Goal: Communication & Community: Answer question/provide support

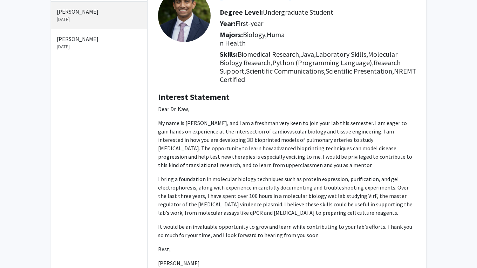
scroll to position [55, 0]
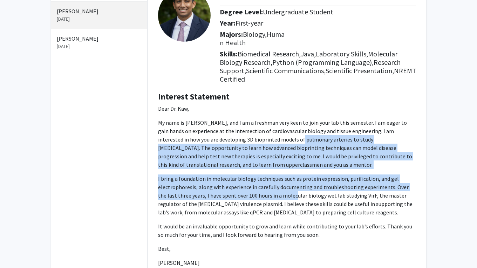
drag, startPoint x: 255, startPoint y: 141, endPoint x: 284, endPoint y: 196, distance: 62.9
click at [282, 196] on p "Dear [PERSON_NAME], My name is [PERSON_NAME], and I am a freshman very keen to …" at bounding box center [287, 185] width 258 height 163
click at [282, 196] on p "I bring a foundation in molecular biology techniques such as protein expression…" at bounding box center [287, 196] width 258 height 42
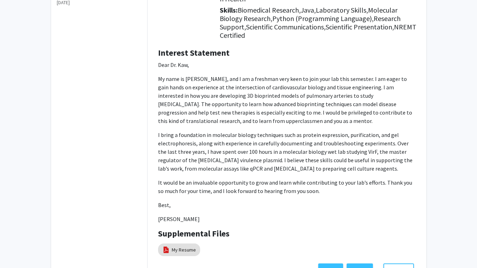
scroll to position [149, 0]
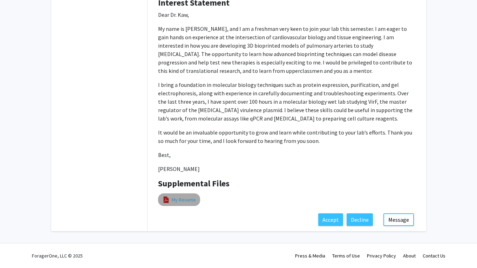
click at [182, 198] on link "My Resume" at bounding box center [184, 199] width 24 height 7
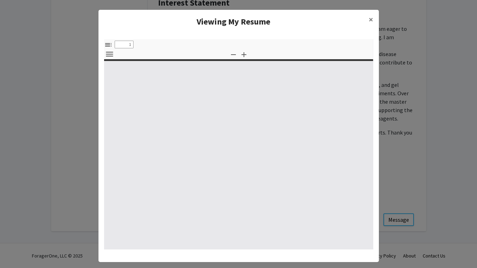
select select "custom"
type input "0"
select select "custom"
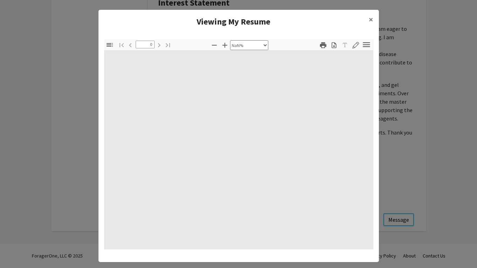
type input "1"
select select "auto"
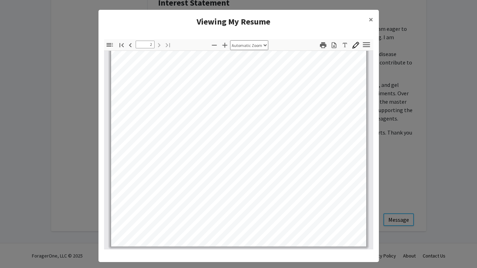
scroll to position [108, 0]
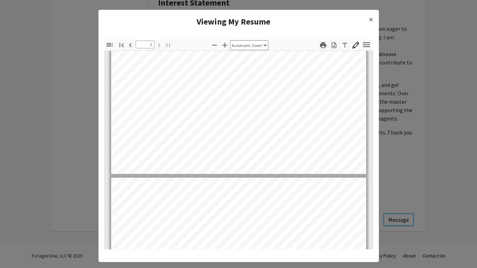
type input "1"
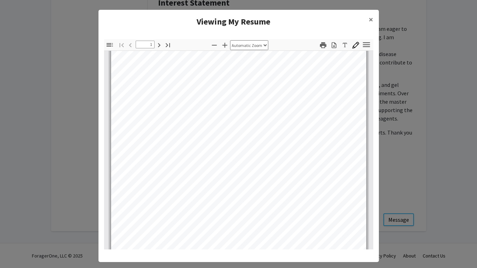
scroll to position [0, 0]
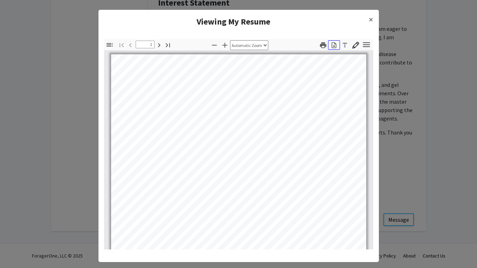
click at [282, 45] on icon "button" at bounding box center [334, 45] width 7 height 7
click at [282, 18] on span "×" at bounding box center [371, 19] width 5 height 11
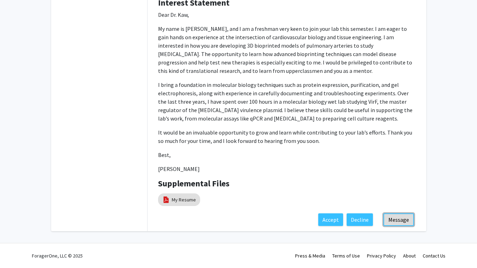
click at [282, 223] on button "Message" at bounding box center [399, 220] width 31 height 13
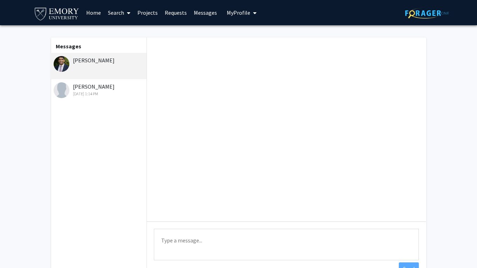
click at [235, 238] on textarea "Type a message" at bounding box center [286, 245] width 265 height 32
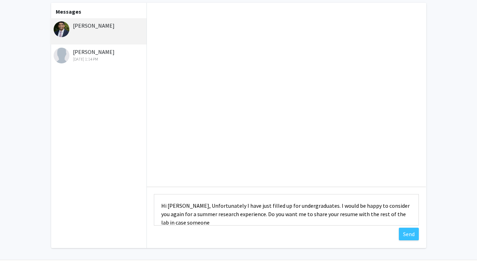
scroll to position [1, 0]
type textarea "Hi [PERSON_NAME], Unfortunately I have just filled up for undergraduates. I wou…"
click at [282, 234] on button "Send" at bounding box center [409, 234] width 20 height 13
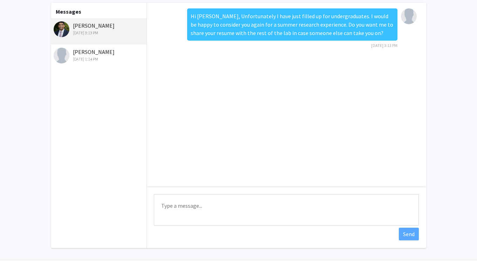
scroll to position [0, 0]
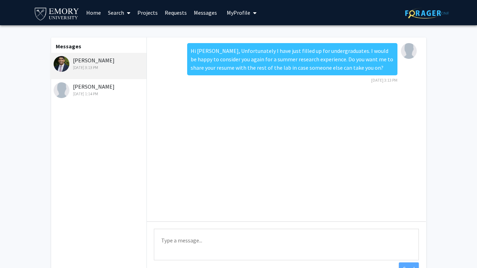
click at [146, 13] on link "Projects" at bounding box center [147, 12] width 27 height 25
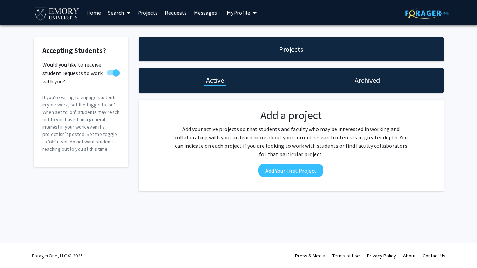
click at [88, 13] on link "Home" at bounding box center [94, 12] width 22 height 25
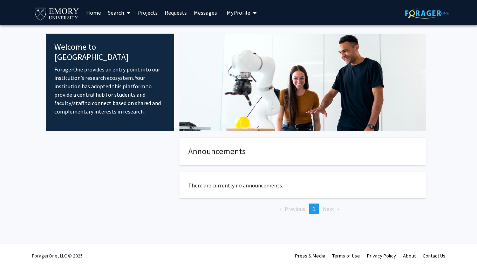
click at [179, 13] on link "Requests" at bounding box center [175, 12] width 29 height 25
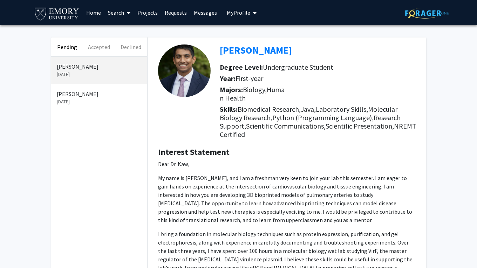
click at [199, 10] on link "Messages" at bounding box center [205, 12] width 30 height 25
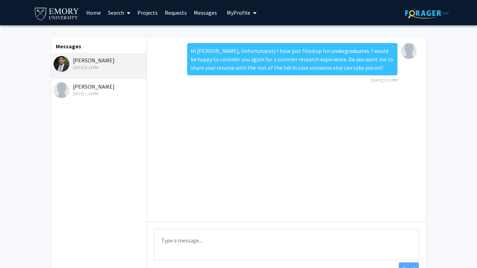
click at [168, 10] on link "Requests" at bounding box center [175, 12] width 29 height 25
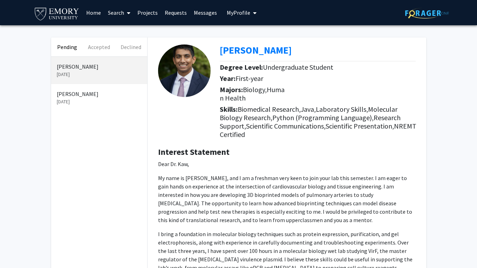
click at [84, 104] on p "[DATE]" at bounding box center [99, 101] width 85 height 7
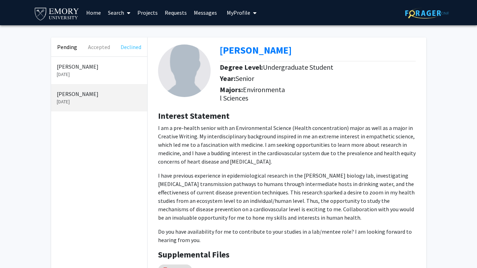
click at [134, 45] on button "Declined" at bounding box center [131, 47] width 32 height 19
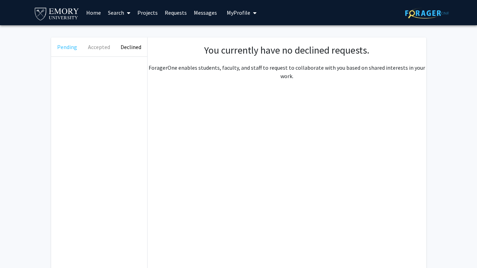
click at [73, 50] on button "Pending" at bounding box center [67, 47] width 32 height 19
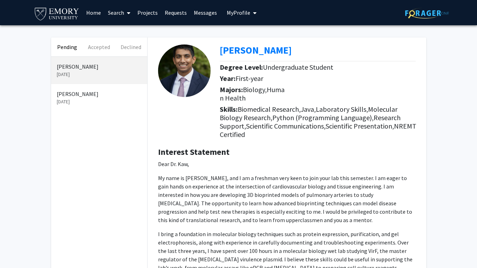
click at [91, 100] on p "[DATE]" at bounding box center [99, 101] width 85 height 7
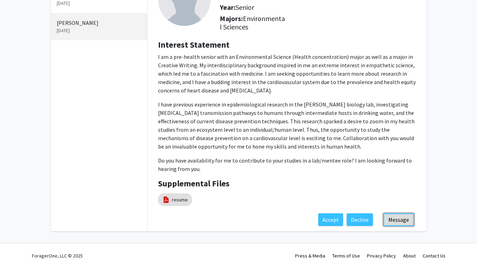
click at [282, 221] on button "Message" at bounding box center [399, 220] width 31 height 13
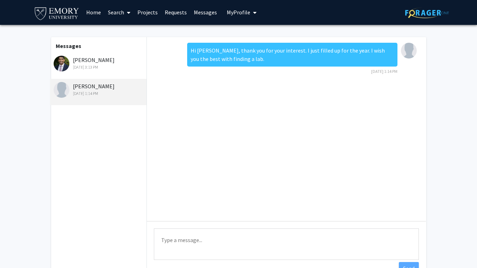
click at [92, 66] on div "[DATE] 3:13 PM" at bounding box center [100, 67] width 92 height 6
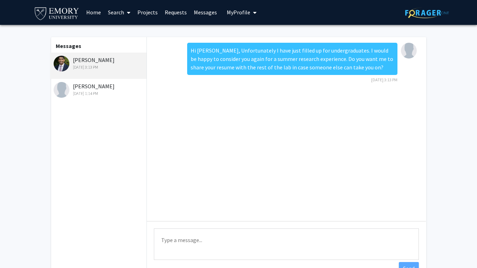
click at [89, 95] on div "[DATE] 1:14 PM" at bounding box center [100, 93] width 92 height 6
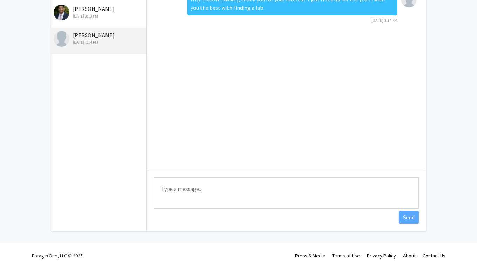
scroll to position [0, 0]
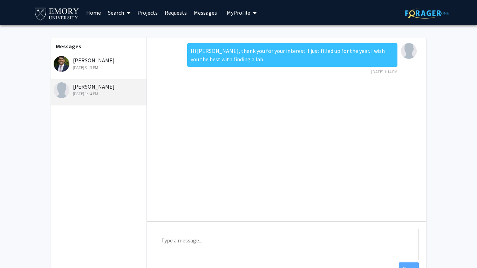
click at [110, 66] on div "[DATE] 3:13 PM" at bounding box center [100, 68] width 92 height 6
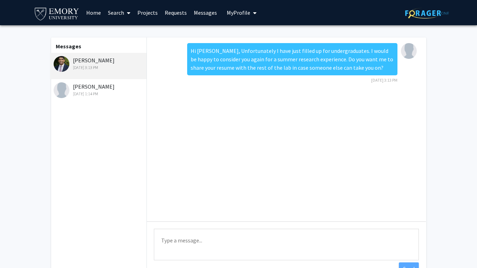
click at [174, 15] on link "Requests" at bounding box center [175, 12] width 29 height 25
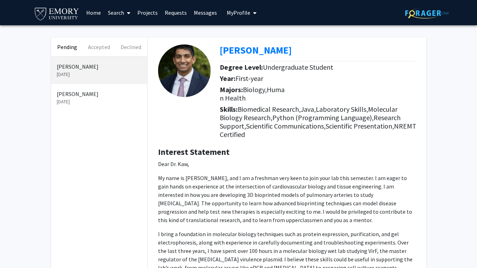
click at [106, 94] on p "[PERSON_NAME]" at bounding box center [99, 94] width 85 height 8
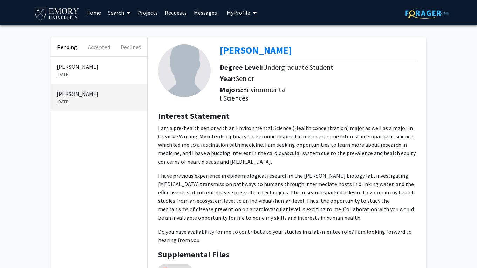
scroll to position [80, 0]
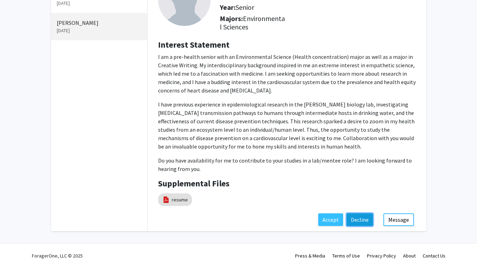
click at [282, 220] on button "Decline" at bounding box center [360, 220] width 26 height 13
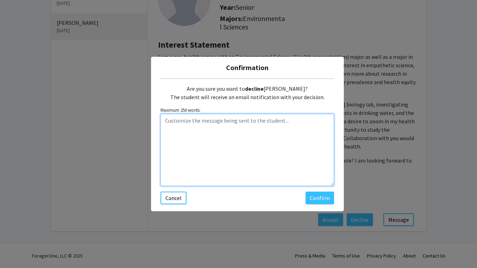
click at [282, 175] on textarea "Customize the message being sent to the student..." at bounding box center [248, 150] width 174 height 72
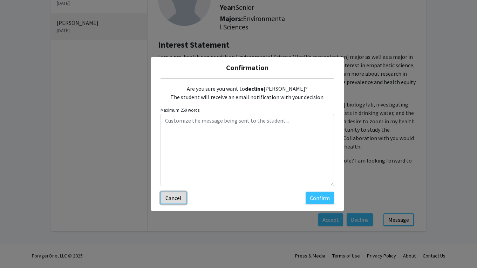
click at [185, 195] on button "Cancel" at bounding box center [174, 198] width 26 height 13
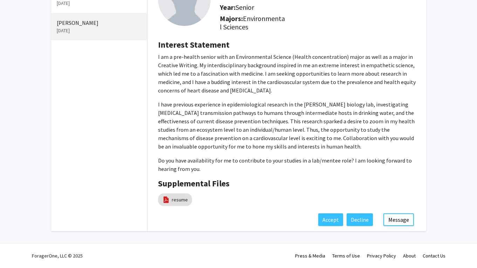
scroll to position [0, 0]
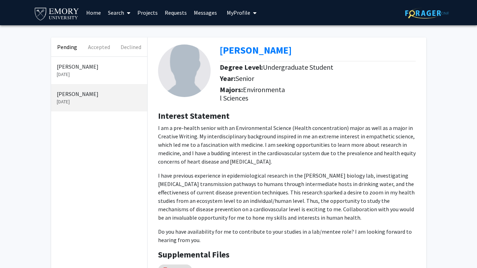
click at [190, 11] on link "Messages" at bounding box center [205, 12] width 30 height 25
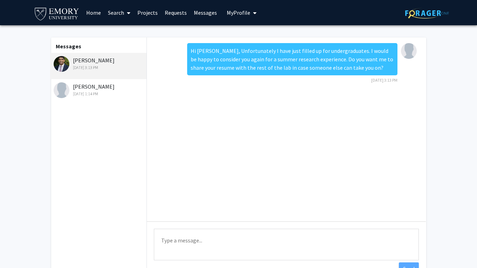
click at [173, 13] on link "Requests" at bounding box center [175, 12] width 29 height 25
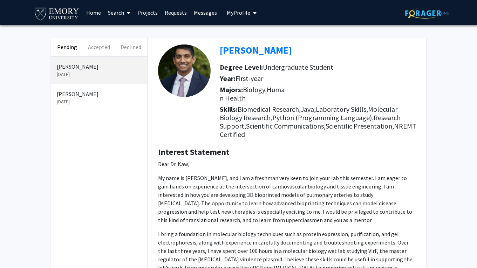
click at [247, 15] on span "My Profile" at bounding box center [238, 12] width 23 height 7
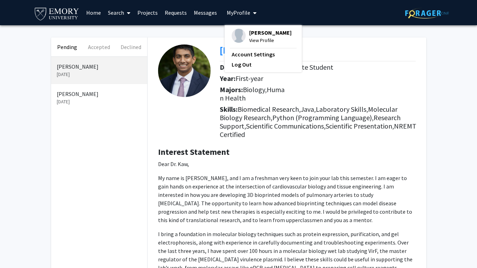
click at [205, 13] on link "Messages" at bounding box center [205, 12] width 30 height 25
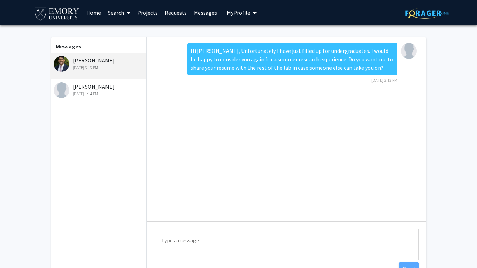
click at [92, 15] on link "Home" at bounding box center [94, 12] width 22 height 25
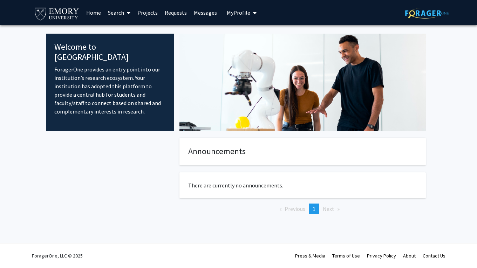
click at [123, 15] on link "Search" at bounding box center [118, 12] width 29 height 25
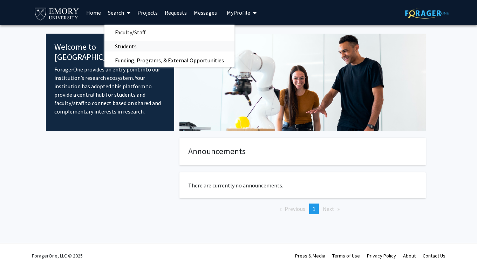
click at [127, 47] on span "Students" at bounding box center [125, 46] width 43 height 14
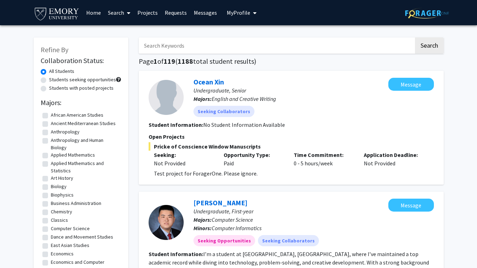
click at [238, 15] on span "My Profile" at bounding box center [238, 12] width 23 height 7
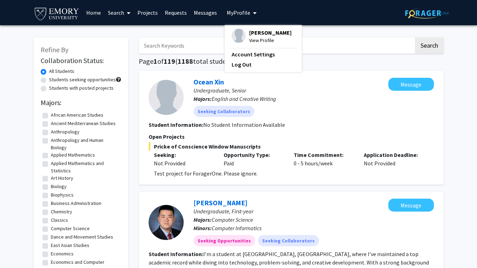
click at [149, 12] on link "Projects" at bounding box center [147, 12] width 27 height 25
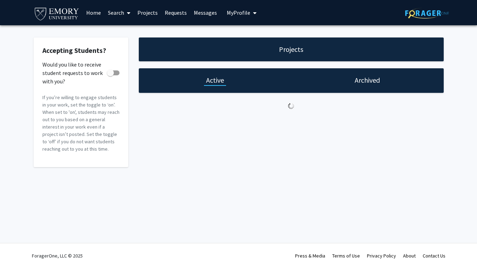
checkbox input "true"
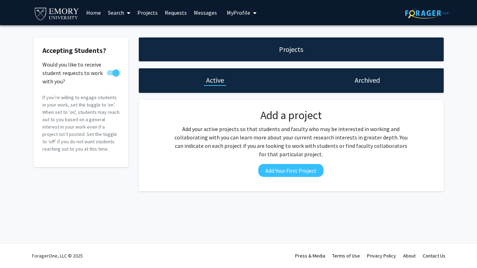
click at [244, 13] on span "My Profile" at bounding box center [238, 12] width 23 height 7
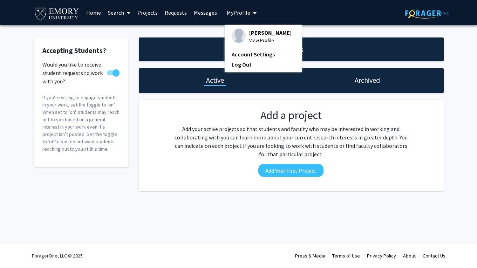
click at [253, 33] on span "[PERSON_NAME]" at bounding box center [270, 33] width 42 height 8
